Goal: Information Seeking & Learning: Learn about a topic

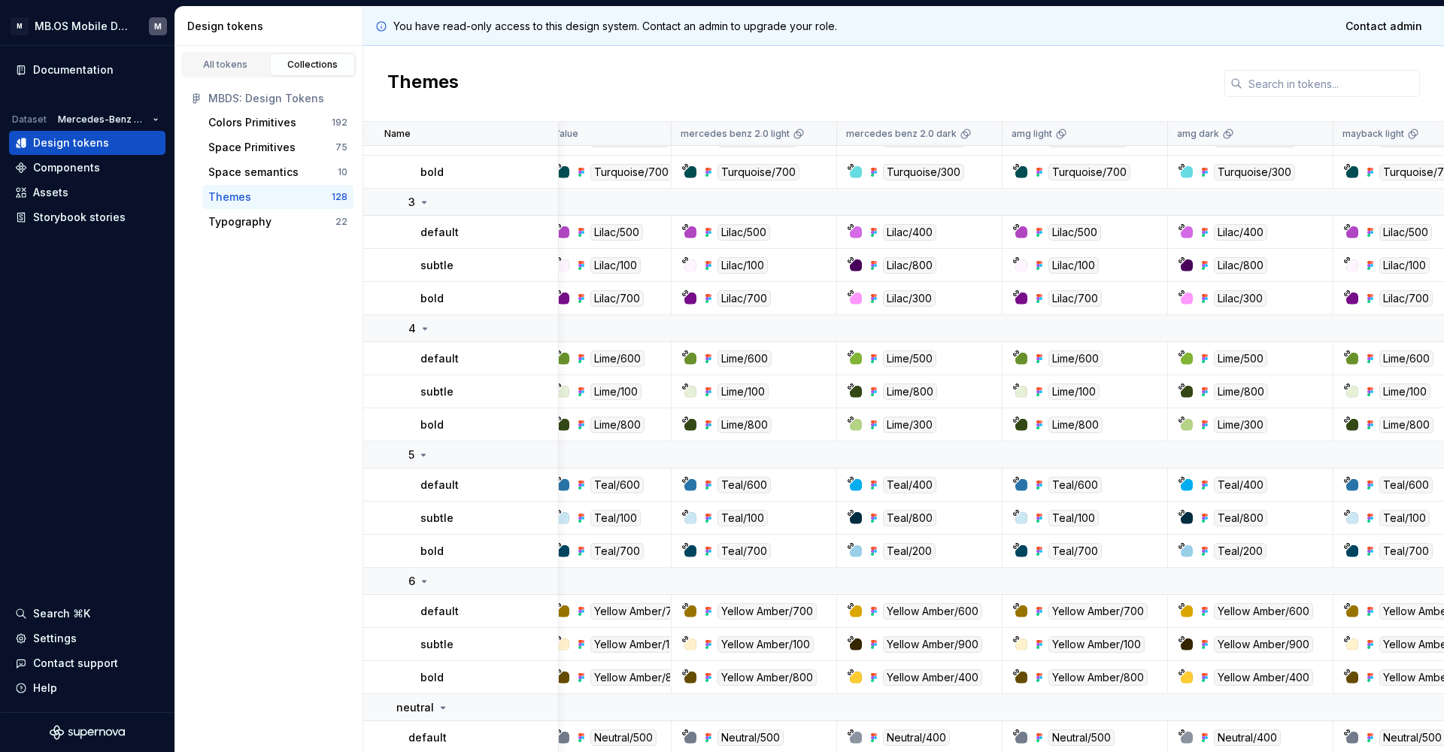
scroll to position [4765, 15]
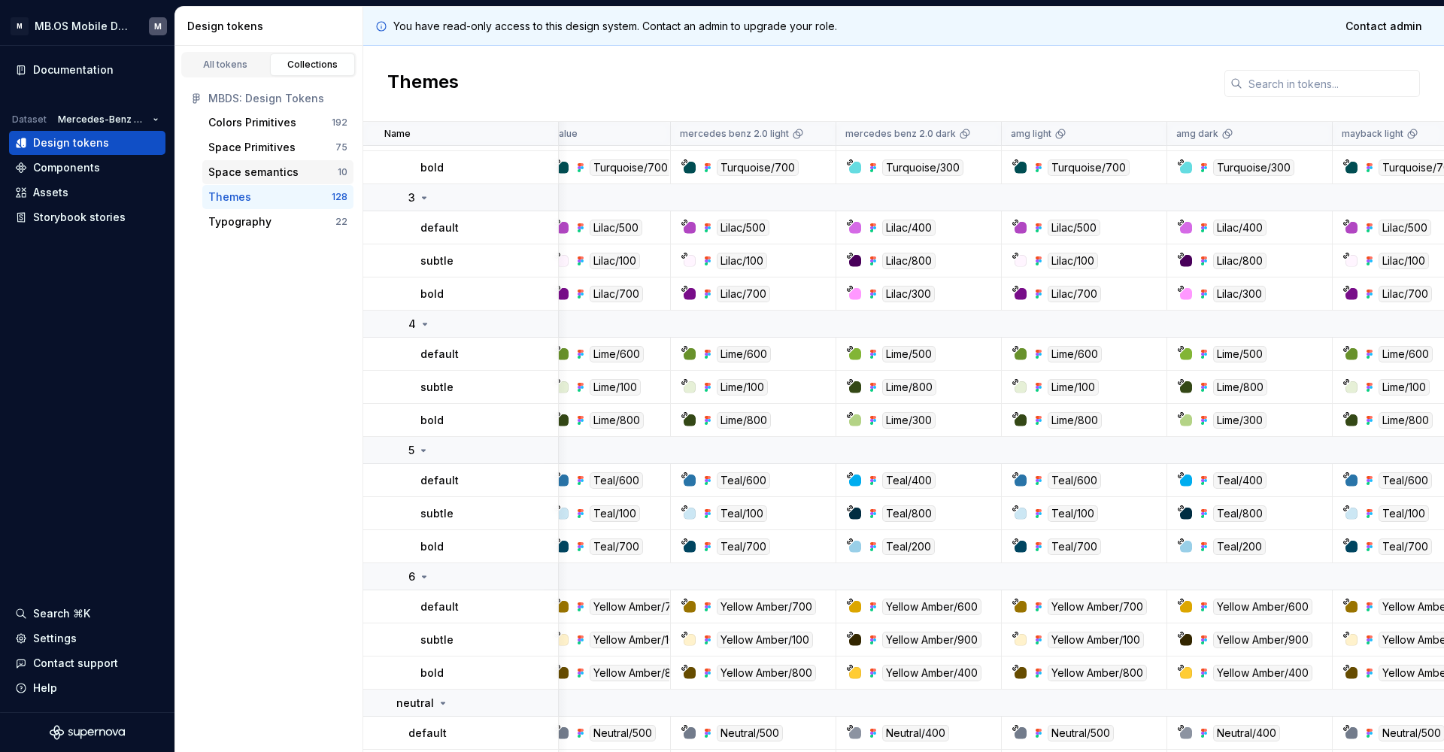
click at [252, 166] on div "Space semantics" at bounding box center [253, 172] width 90 height 15
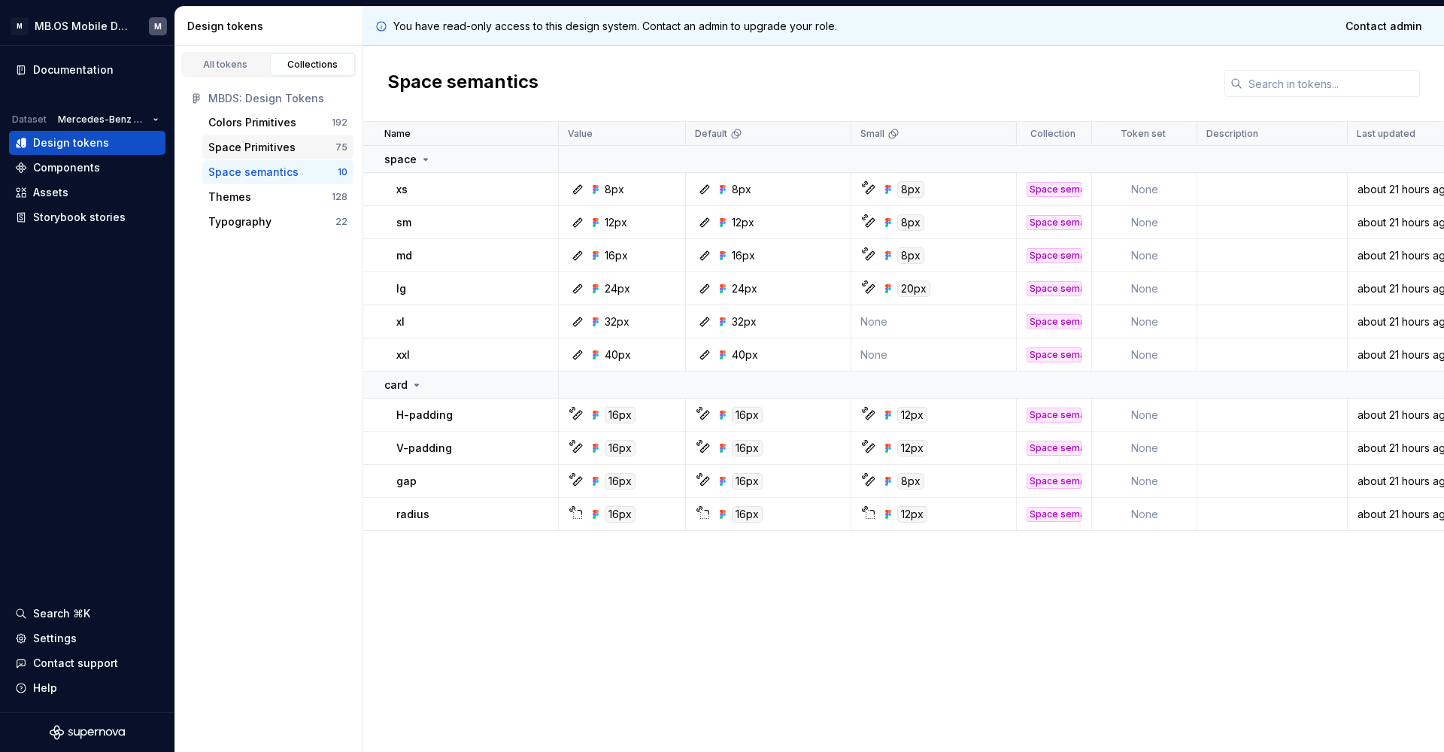
click at [309, 147] on div "Space Primitives" at bounding box center [271, 147] width 127 height 15
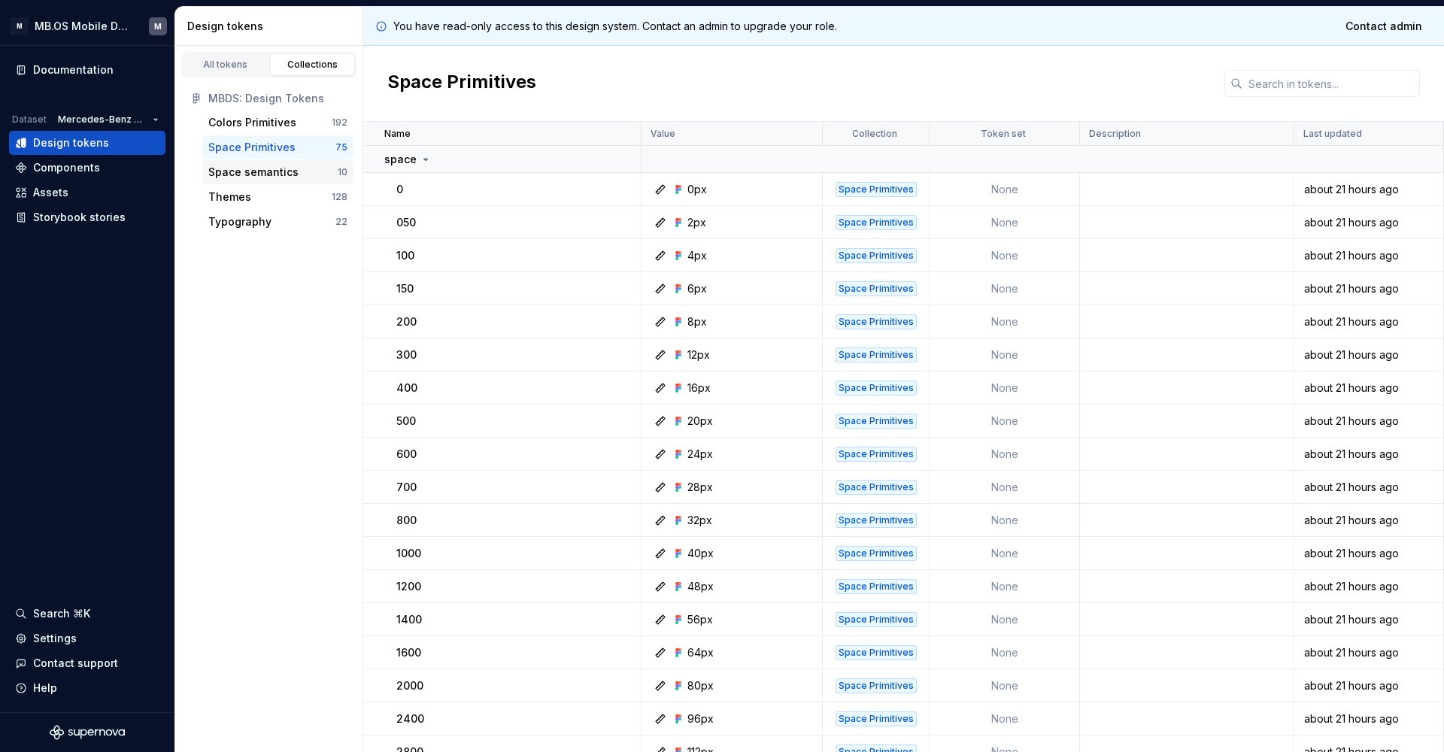
click at [318, 174] on div "Space semantics" at bounding box center [272, 172] width 129 height 15
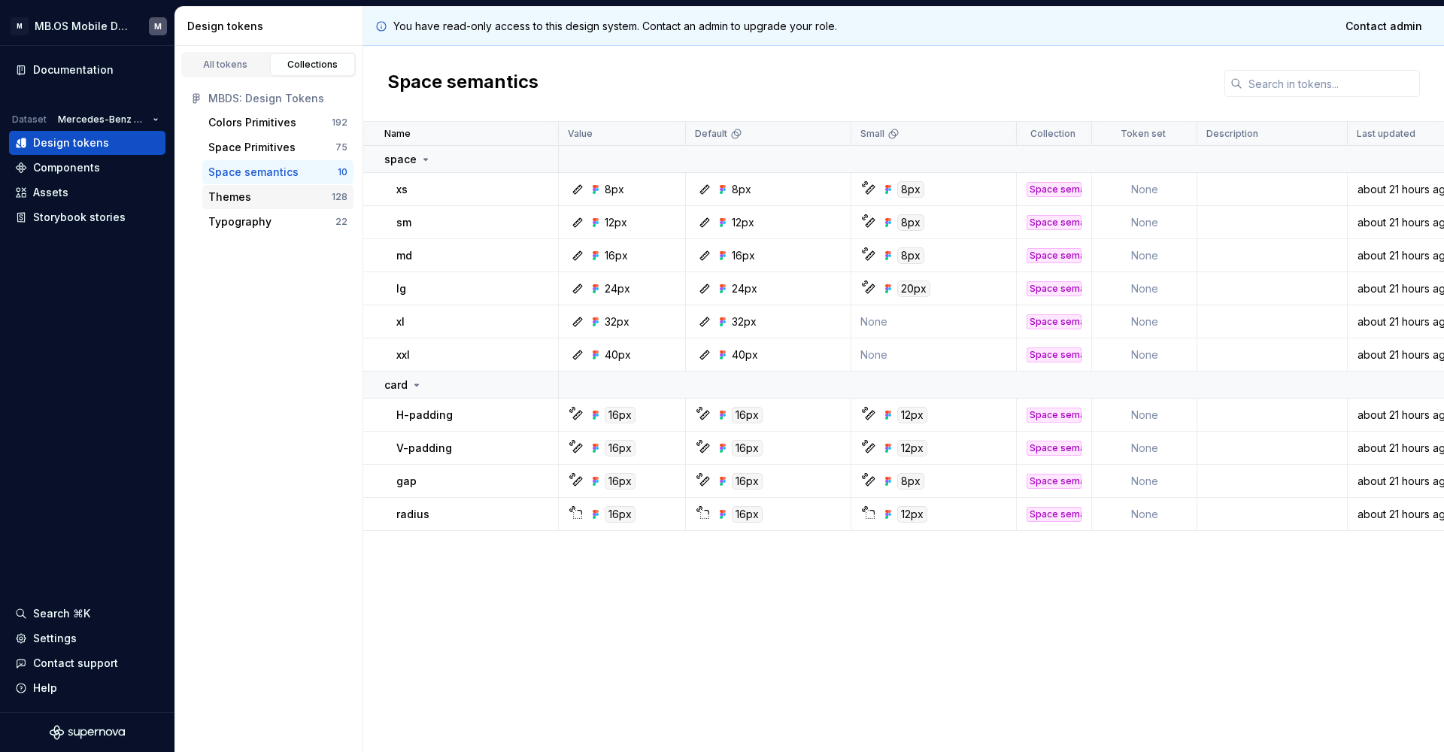
click at [321, 193] on div "Themes" at bounding box center [269, 197] width 123 height 15
